Goal: Use online tool/utility: Utilize a website feature to perform a specific function

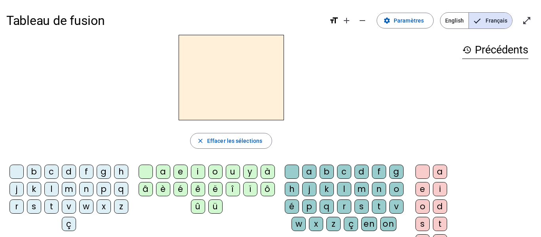
click at [76, 189] on div "m" at bounding box center [69, 189] width 14 height 14
click at [165, 172] on div "a" at bounding box center [163, 172] width 14 height 14
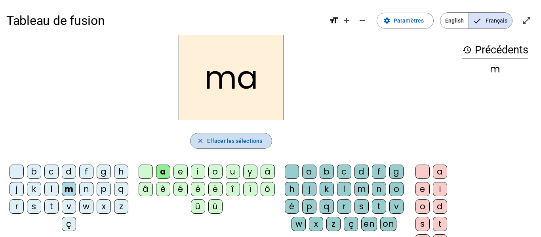
click at [238, 142] on span "Effacer les sélections" at bounding box center [234, 141] width 55 height 10
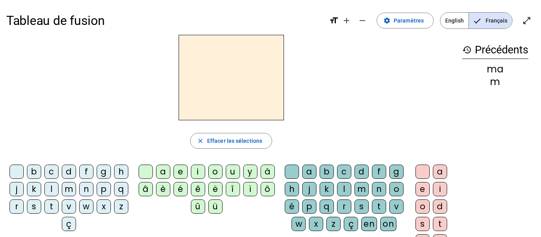
click at [41, 207] on div "s" at bounding box center [34, 207] width 14 height 14
click at [160, 170] on div "a" at bounding box center [163, 172] width 14 height 14
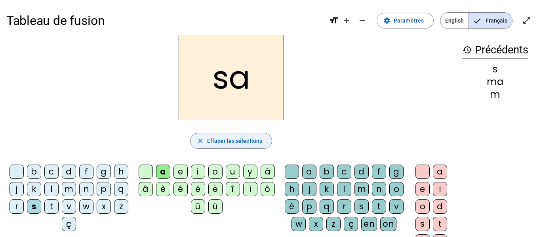
click at [242, 140] on span "Effacer les sélections" at bounding box center [234, 141] width 55 height 10
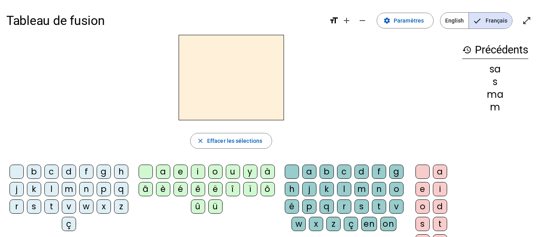
click at [97, 197] on div "p" at bounding box center [104, 189] width 14 height 14
click at [165, 168] on div "a" at bounding box center [163, 172] width 14 height 14
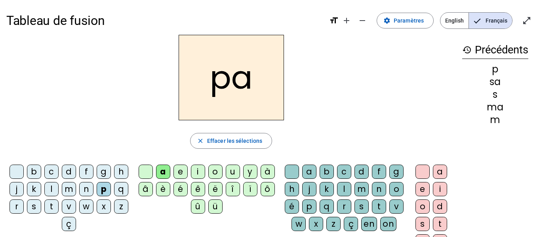
click at [355, 214] on div "s" at bounding box center [362, 207] width 14 height 14
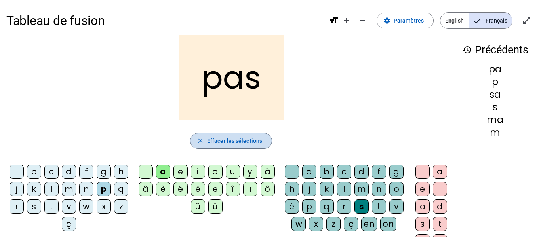
click at [202, 138] on mat-icon "close" at bounding box center [200, 141] width 7 height 7
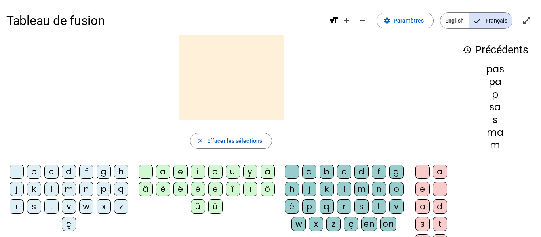
click at [94, 189] on div "n" at bounding box center [86, 189] width 14 height 14
click at [162, 174] on div "a" at bounding box center [163, 172] width 14 height 14
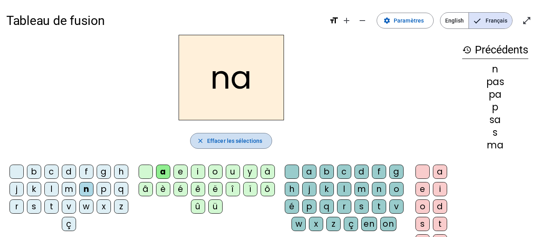
click at [251, 146] on span "button" at bounding box center [231, 141] width 81 height 19
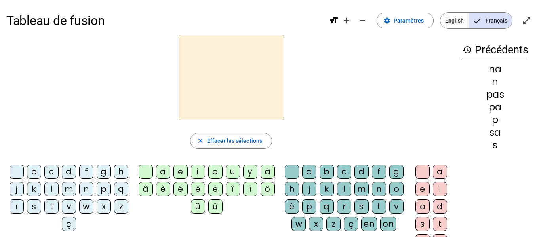
click at [59, 186] on div "l" at bounding box center [51, 189] width 14 height 14
click at [162, 171] on div "a" at bounding box center [163, 172] width 14 height 14
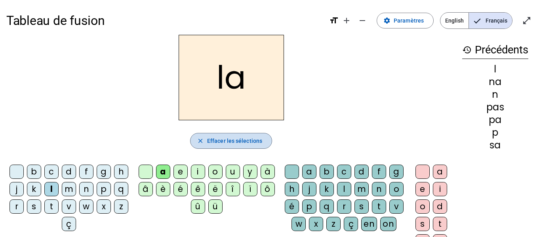
click at [225, 138] on span "Effacer les sélections" at bounding box center [234, 141] width 55 height 10
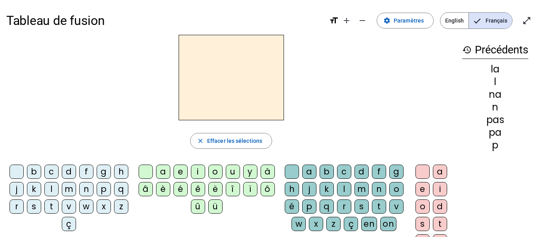
click at [390, 179] on div "g" at bounding box center [397, 172] width 14 height 14
click at [316, 169] on div "a" at bounding box center [309, 172] width 14 height 14
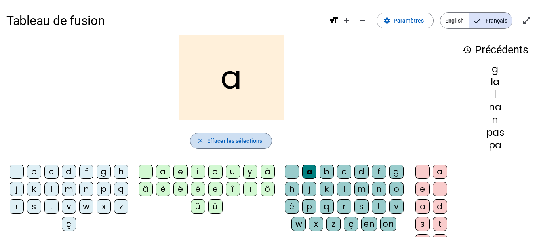
click at [225, 140] on span "Effacer les sélections" at bounding box center [234, 141] width 55 height 10
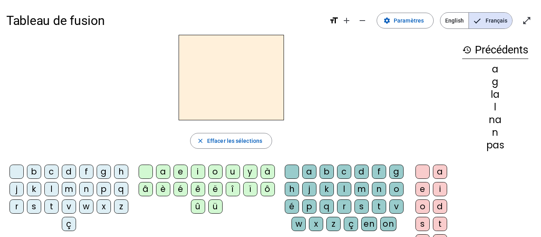
click at [111, 173] on div "g" at bounding box center [104, 172] width 14 height 14
click at [161, 171] on div "a" at bounding box center [163, 172] width 14 height 14
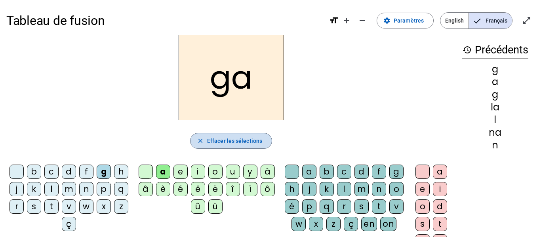
click at [247, 136] on span "Effacer les sélections" at bounding box center [234, 141] width 55 height 10
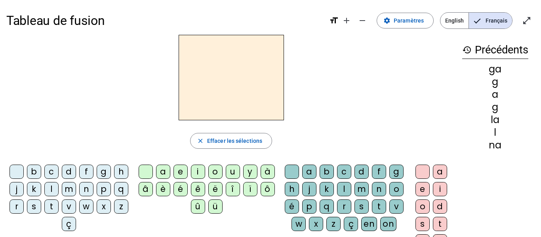
click at [97, 197] on div "p" at bounding box center [104, 189] width 14 height 14
click at [164, 175] on div "a" at bounding box center [163, 172] width 14 height 14
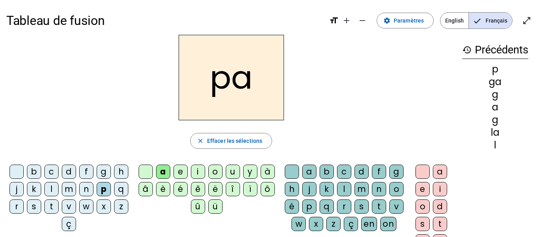
click at [317, 211] on div "p" at bounding box center [309, 207] width 14 height 14
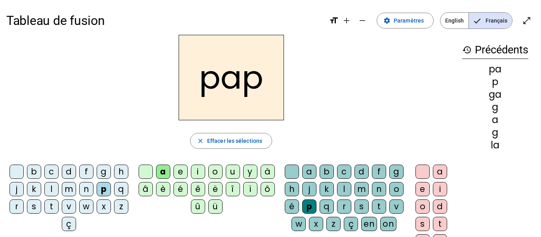
click at [438, 172] on div "a" at bounding box center [440, 172] width 14 height 14
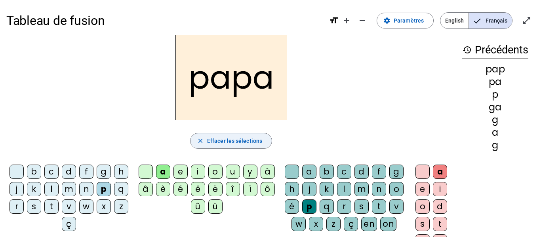
click at [242, 135] on span "button" at bounding box center [231, 141] width 81 height 19
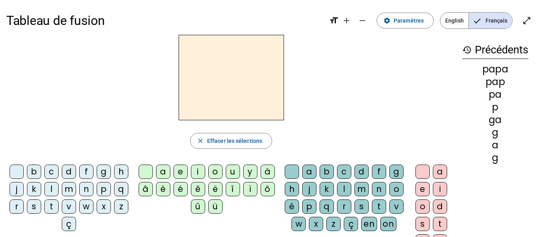
click at [109, 170] on div "g" at bounding box center [104, 172] width 14 height 14
click at [315, 170] on div "a" at bounding box center [309, 172] width 14 height 14
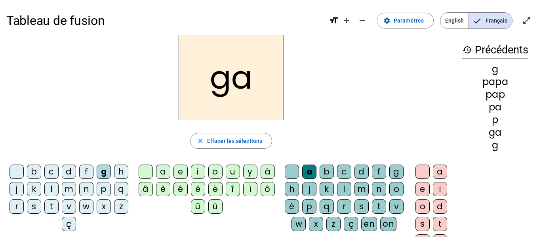
click at [114, 214] on div "z" at bounding box center [121, 207] width 14 height 14
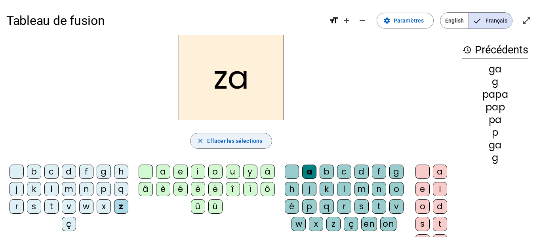
click at [223, 141] on span "Effacer les sélections" at bounding box center [234, 141] width 55 height 10
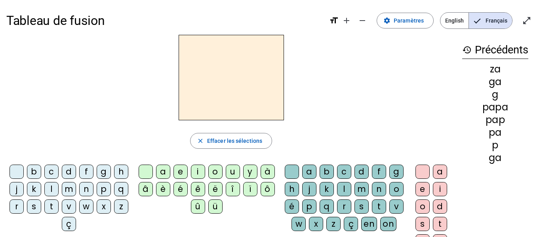
click at [111, 168] on div "g" at bounding box center [104, 172] width 14 height 14
click at [317, 171] on div "a" at bounding box center [309, 172] width 14 height 14
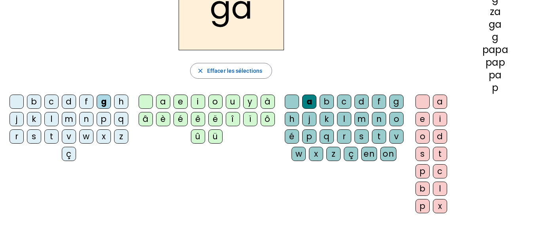
scroll to position [72, 0]
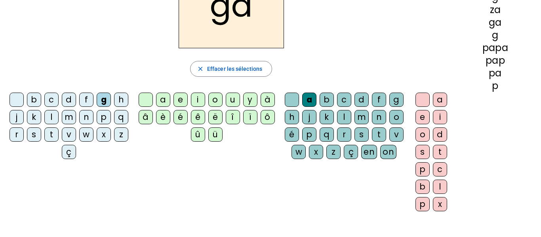
click at [114, 142] on div "z" at bounding box center [121, 135] width 14 height 14
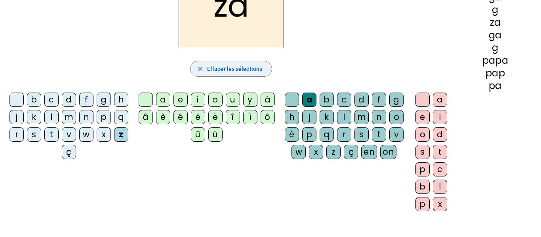
click at [218, 68] on span "Effacer les sélections" at bounding box center [234, 69] width 55 height 10
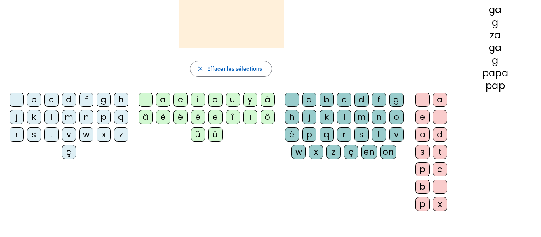
click at [94, 96] on div "f" at bounding box center [86, 100] width 14 height 14
click at [180, 115] on div "é" at bounding box center [181, 117] width 14 height 14
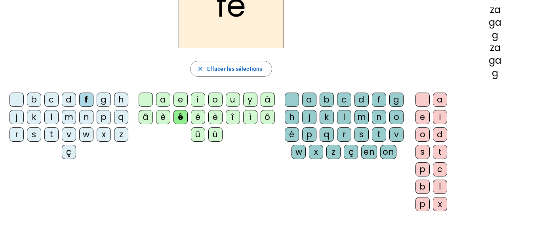
click at [372, 142] on div "t" at bounding box center [379, 135] width 14 height 14
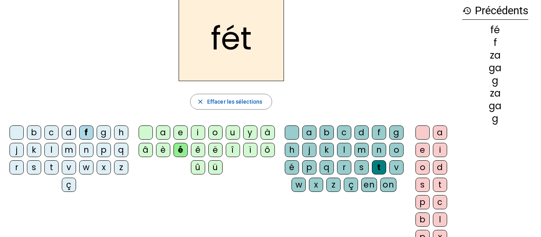
scroll to position [37, 0]
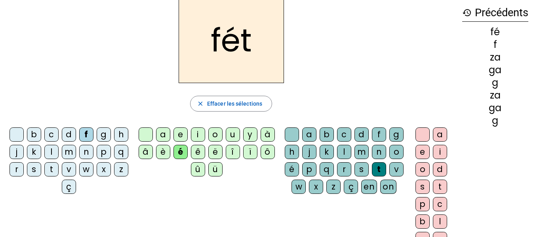
click at [423, 149] on div "e" at bounding box center [423, 152] width 14 height 14
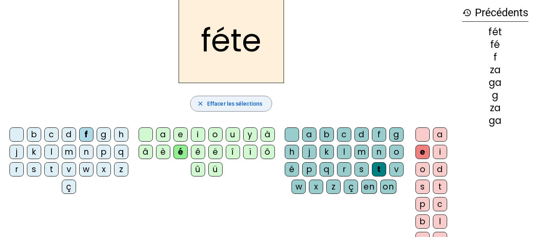
click at [263, 105] on span "button" at bounding box center [231, 103] width 81 height 19
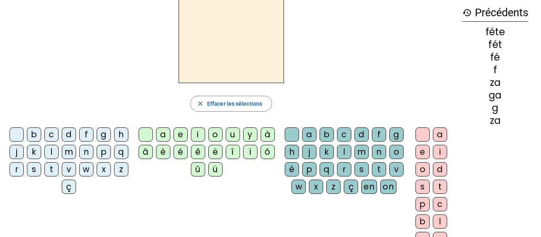
click at [76, 153] on div "m" at bounding box center [69, 152] width 14 height 14
click at [167, 138] on div "a" at bounding box center [163, 135] width 14 height 14
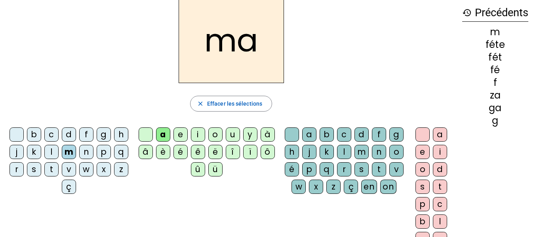
click at [369, 151] on div "m" at bounding box center [362, 152] width 14 height 14
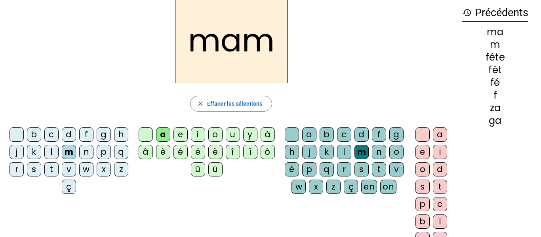
click at [442, 132] on div "a" at bounding box center [440, 135] width 14 height 14
